Goal: Task Accomplishment & Management: Manage account settings

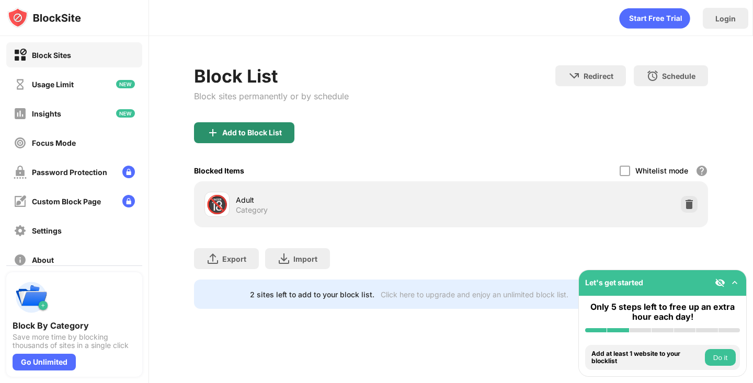
click at [245, 136] on div "Add to Block List" at bounding box center [244, 132] width 100 height 21
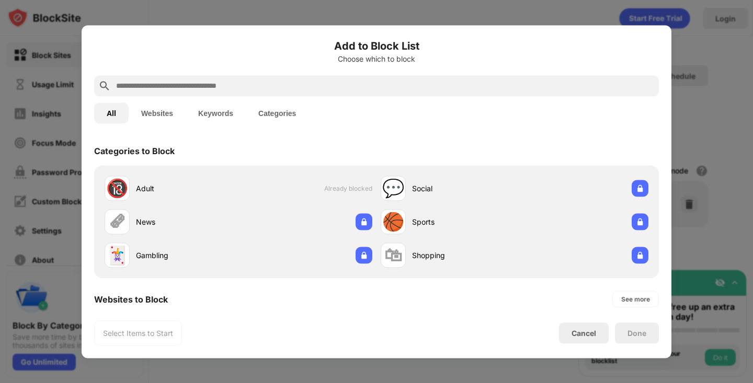
click at [223, 112] on button "Keywords" at bounding box center [216, 112] width 60 height 21
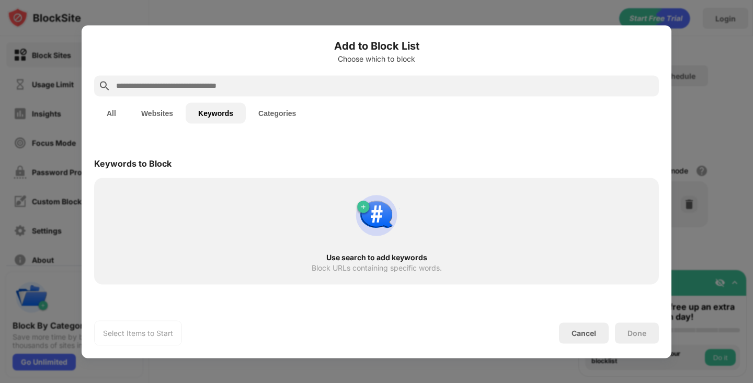
click at [218, 83] on input "text" at bounding box center [385, 85] width 540 height 13
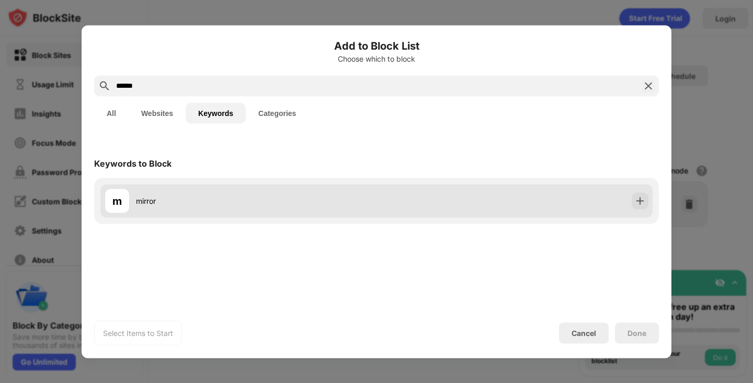
click at [237, 208] on div "m mirror" at bounding box center [241, 200] width 272 height 25
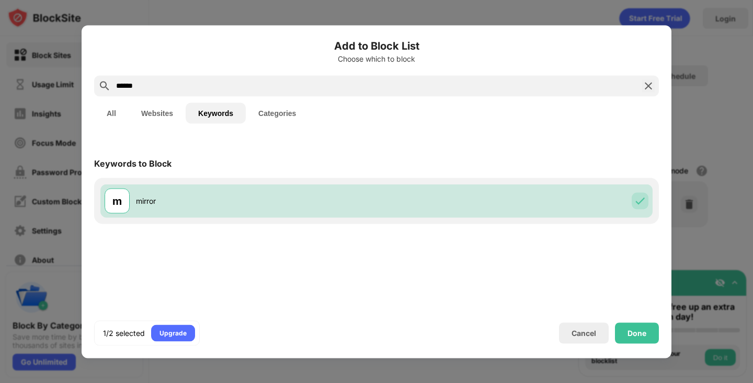
click at [146, 90] on input "******" at bounding box center [376, 85] width 523 height 13
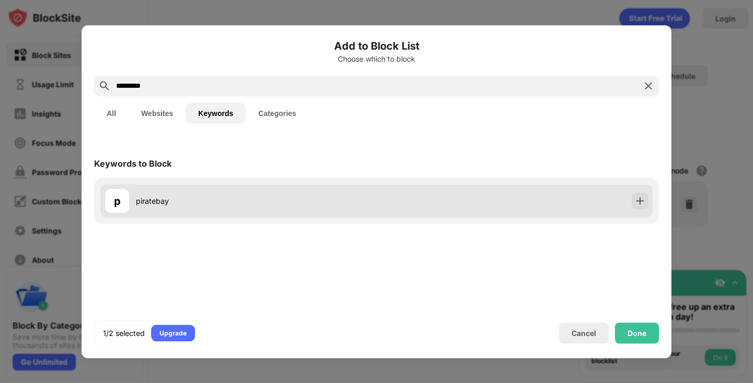
type input "*********"
click at [177, 208] on div "p piratebay" at bounding box center [241, 200] width 272 height 25
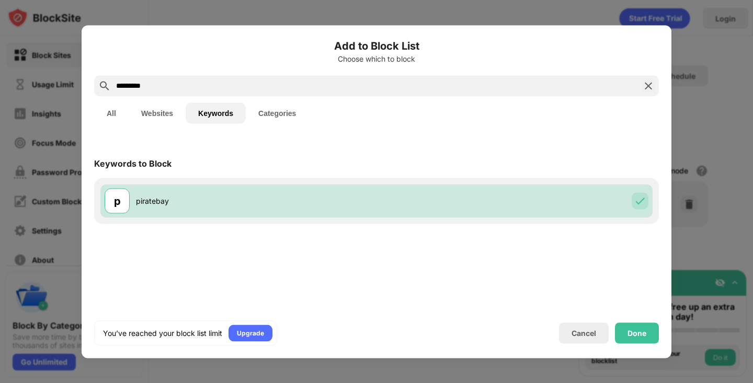
click at [111, 108] on button "All" at bounding box center [111, 112] width 35 height 21
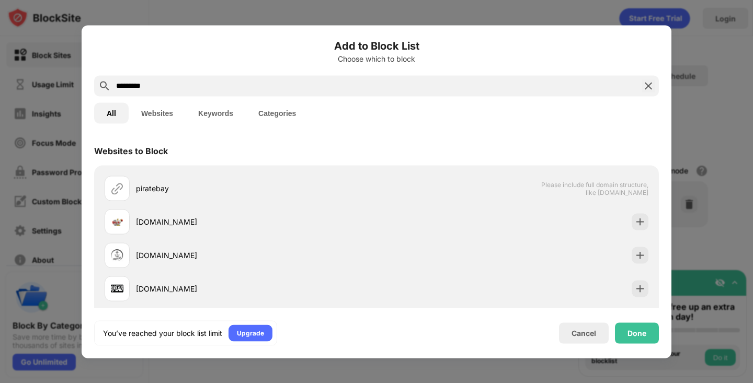
click at [202, 116] on button "Keywords" at bounding box center [216, 112] width 60 height 21
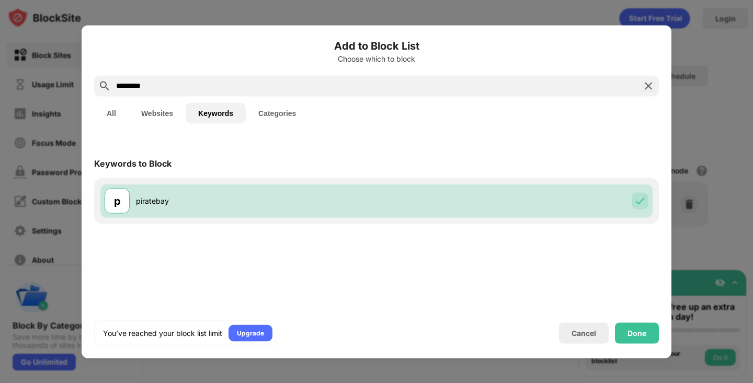
click at [448, 244] on div "Keywords to Block p piratebay" at bounding box center [377, 222] width 590 height 172
click at [631, 328] on div "Done" at bounding box center [637, 333] width 44 height 21
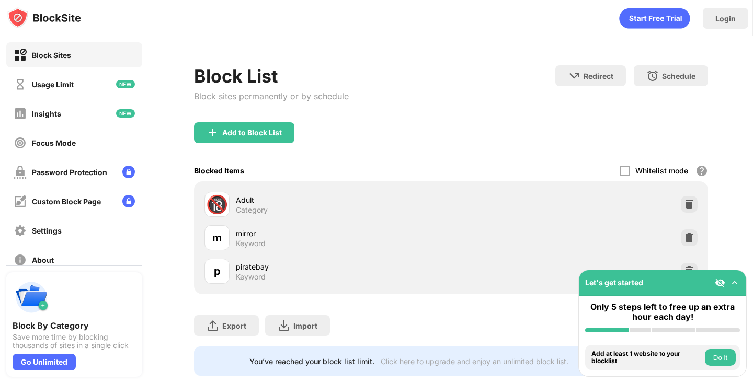
click at [423, 133] on div "Add to Block List" at bounding box center [450, 141] width 513 height 38
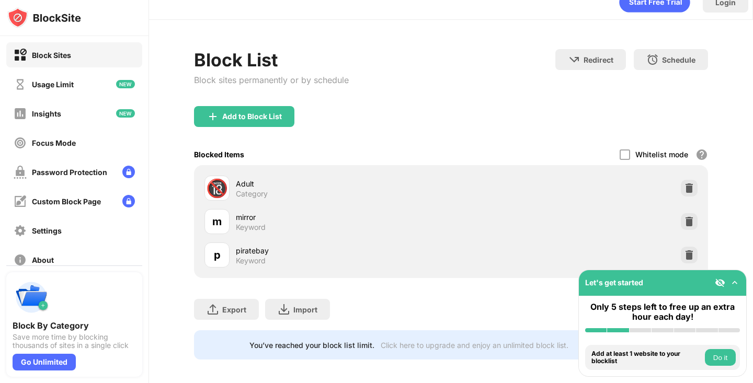
scroll to position [21, 0]
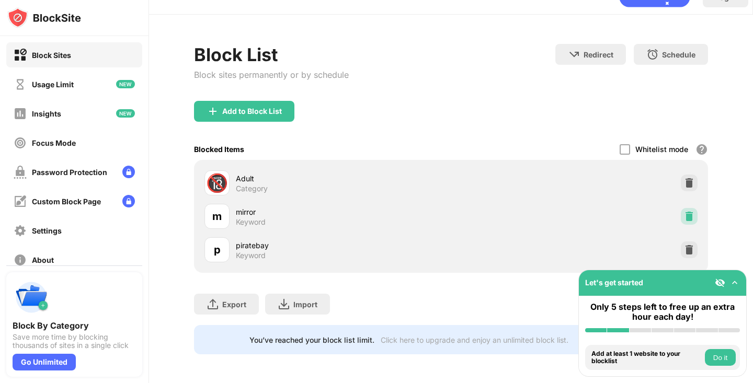
click at [687, 215] on img at bounding box center [689, 216] width 10 height 10
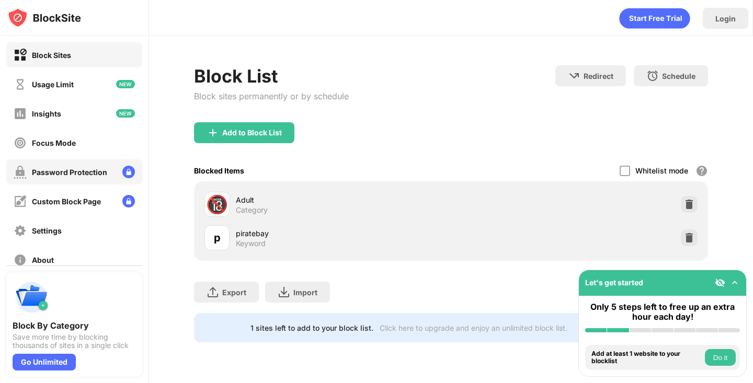
click at [86, 170] on div "Password Protection" at bounding box center [69, 172] width 75 height 9
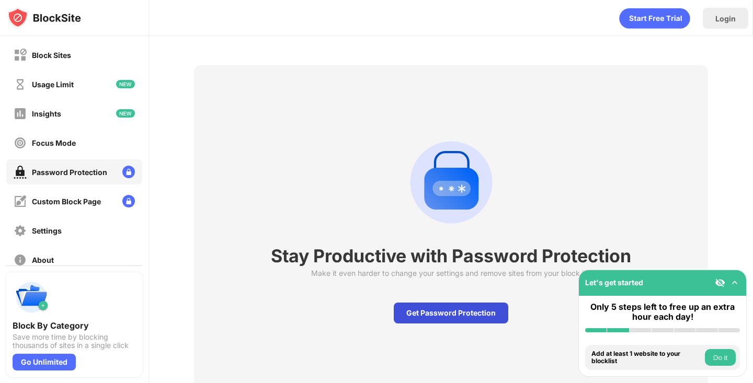
click at [427, 314] on div "Get Password Protection" at bounding box center [451, 313] width 115 height 21
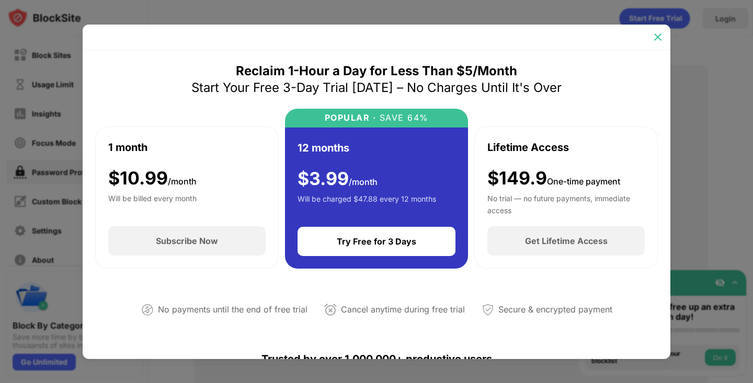
click at [657, 41] on img at bounding box center [658, 37] width 10 height 10
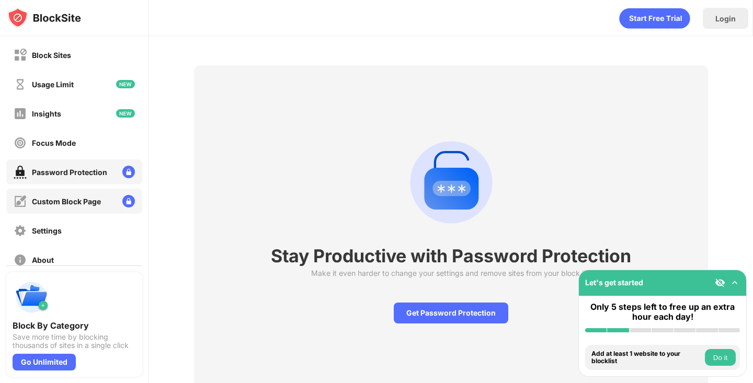
click at [39, 203] on div "Custom Block Page" at bounding box center [66, 201] width 69 height 9
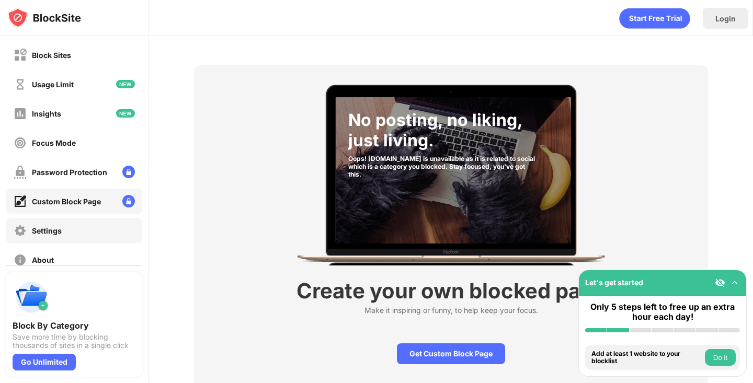
click at [41, 225] on div "Settings" at bounding box center [38, 230] width 48 height 13
